Goal: Transaction & Acquisition: Purchase product/service

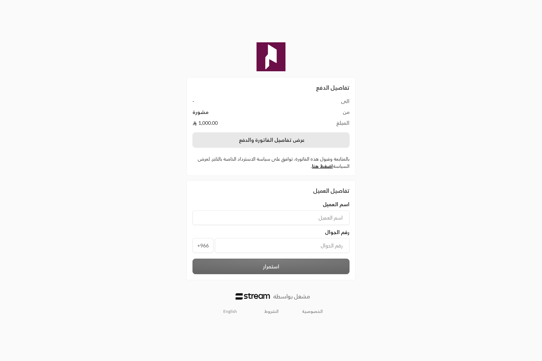
click at [279, 135] on button "عرض تفاصيل الفاتورة والدفع" at bounding box center [271, 139] width 157 height 15
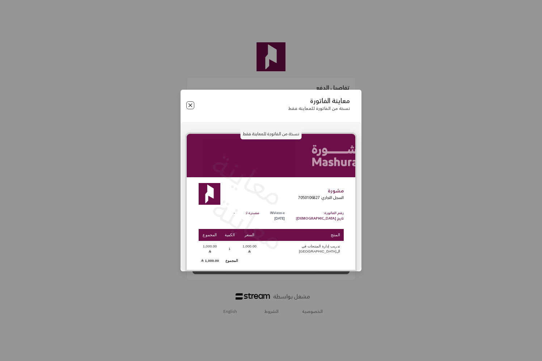
click at [191, 109] on button "Close" at bounding box center [190, 105] width 8 height 8
